Goal: Information Seeking & Learning: Learn about a topic

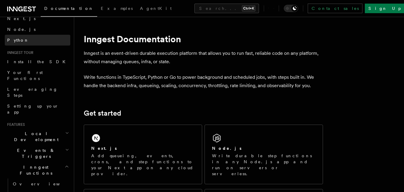
scroll to position [60, 0]
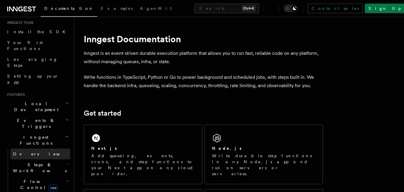
click at [24, 151] on span "Overview" at bounding box center [44, 153] width 62 height 5
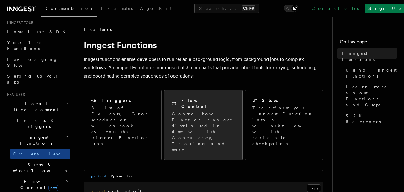
click at [193, 111] on p "Control how Function runs get distributed in time with Concurrency, Throttling …" at bounding box center [203, 132] width 63 height 42
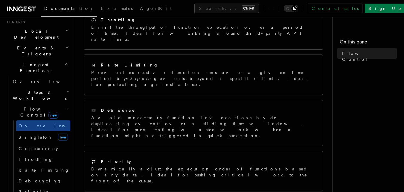
scroll to position [149, 0]
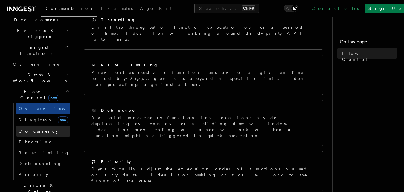
click at [40, 128] on span "Concurrency" at bounding box center [38, 130] width 39 height 5
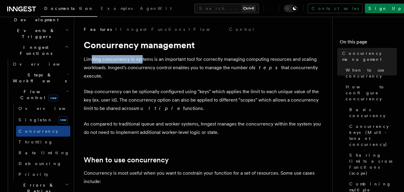
drag, startPoint x: 90, startPoint y: 59, endPoint x: 142, endPoint y: 59, distance: 51.7
click at [142, 59] on p "Limiting concurrency in systems is an important tool for correctly managing com…" at bounding box center [203, 67] width 239 height 25
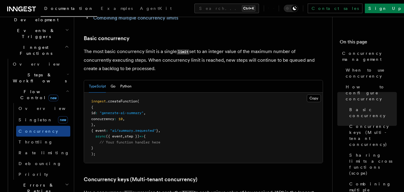
scroll to position [359, 0]
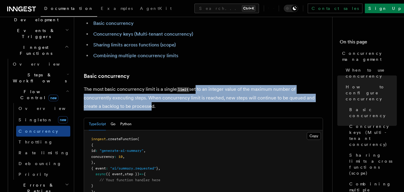
drag, startPoint x: 195, startPoint y: 63, endPoint x: 149, endPoint y: 81, distance: 49.6
click at [149, 85] on p "The most basic concurrency limit is a single limit set to an integer value of t…" at bounding box center [203, 97] width 239 height 25
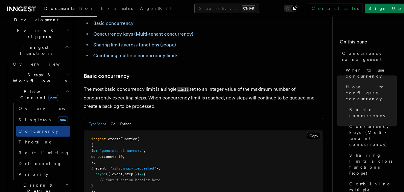
click at [169, 85] on p "The most basic concurrency limit is a single limit set to an integer value of t…" at bounding box center [203, 97] width 239 height 25
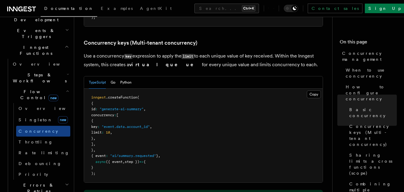
scroll to position [538, 0]
